Goal: Information Seeking & Learning: Learn about a topic

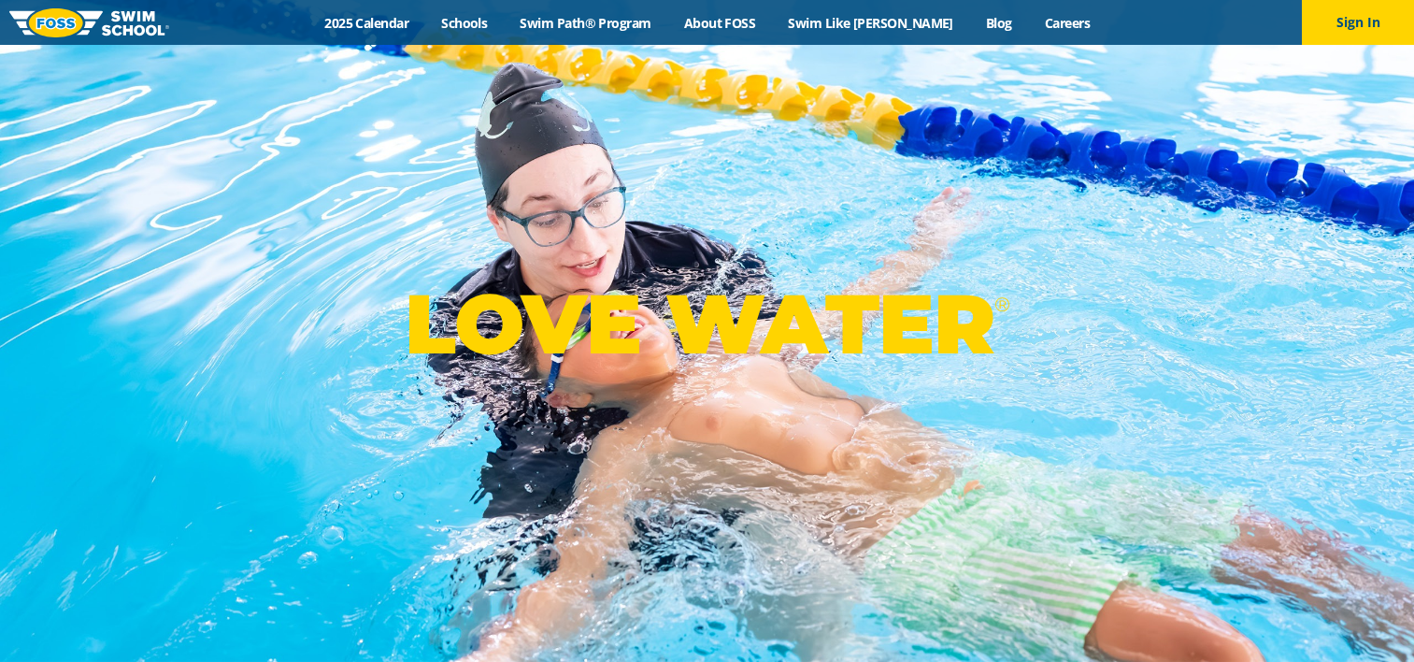
click at [406, 4] on div "Menu 2025 Calendar Schools Swim Path® Program About [PERSON_NAME] Swim Like [PE…" at bounding box center [707, 22] width 1414 height 45
click at [400, 34] on div "Menu 2025 Calendar Schools Swim Path® Program About [PERSON_NAME] Swim Like [PE…" at bounding box center [707, 22] width 1414 height 45
click at [419, 4] on div "Menu 2025 Calendar Schools Swim Path® Program About [PERSON_NAME] Swim Like [PE…" at bounding box center [707, 22] width 1414 height 45
click at [401, 14] on link "2025 Calendar" at bounding box center [367, 23] width 117 height 18
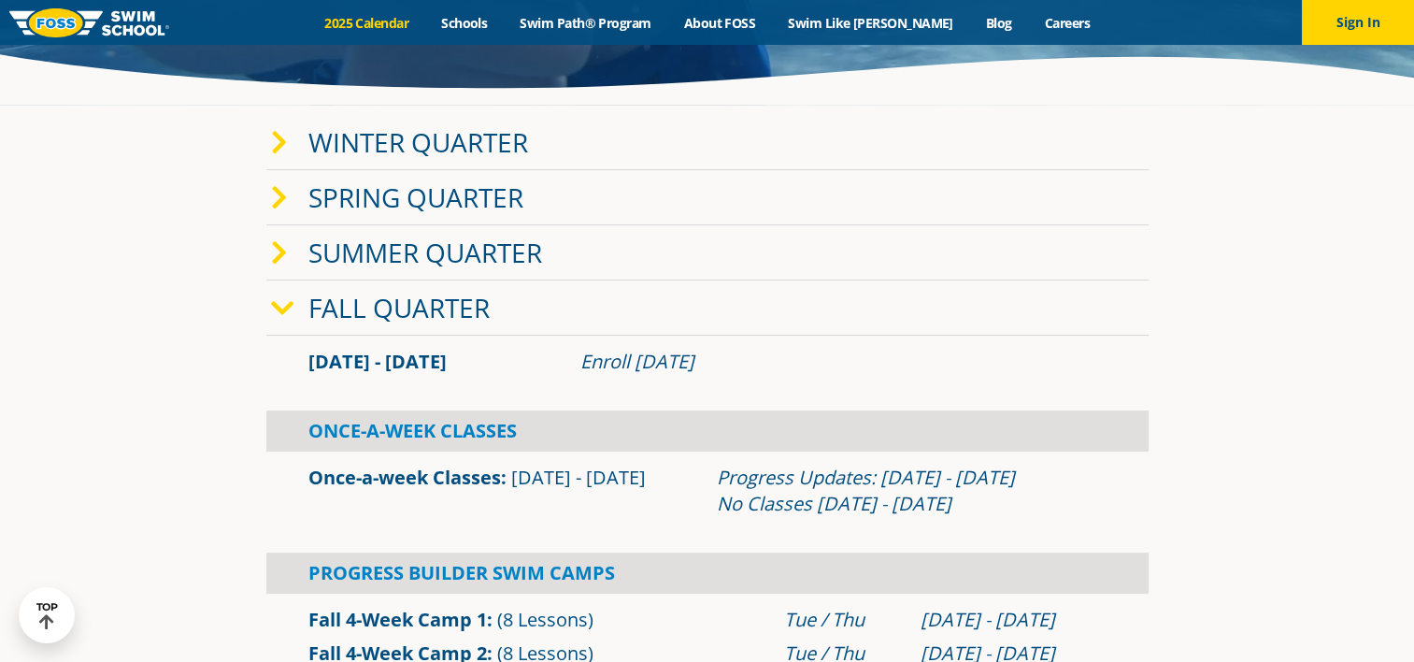
scroll to position [467, 0]
